Goal: Register for event/course

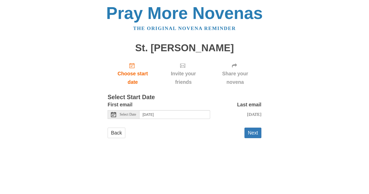
click at [114, 115] on use at bounding box center [113, 114] width 5 height 5
click at [113, 113] on icon at bounding box center [113, 114] width 5 height 5
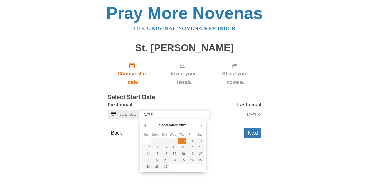
type input "Thursday, September 4th"
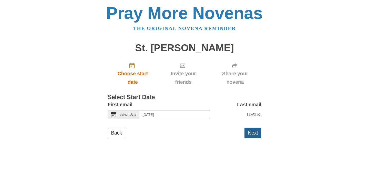
click at [254, 138] on button "Next" at bounding box center [252, 133] width 17 height 11
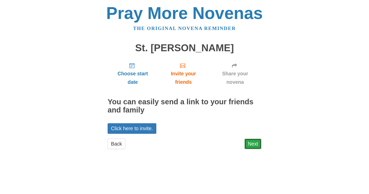
click at [254, 145] on link "Next" at bounding box center [252, 144] width 17 height 11
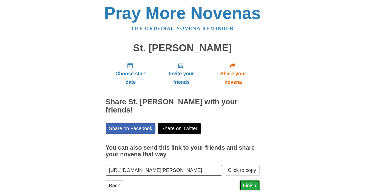
click at [251, 180] on link "Finish" at bounding box center [249, 185] width 20 height 11
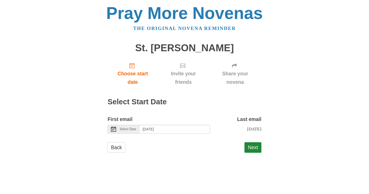
click at [163, 158] on div "Back Next" at bounding box center [185, 149] width 154 height 15
click at [178, 158] on div "Back Next" at bounding box center [185, 149] width 154 height 15
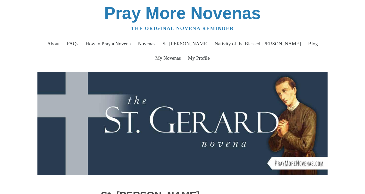
scroll to position [240, 0]
